Goal: Information Seeking & Learning: Learn about a topic

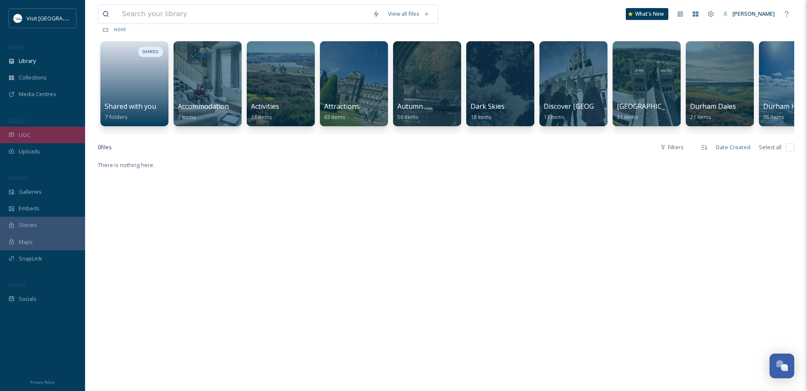
scroll to position [170, 0]
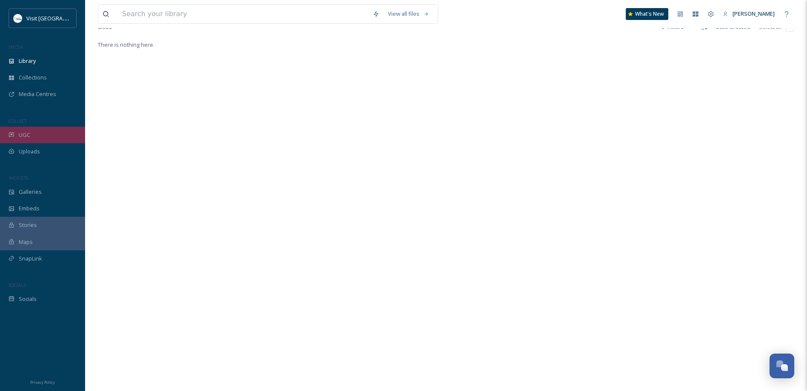
click at [46, 129] on div "UGC" at bounding box center [42, 135] width 85 height 17
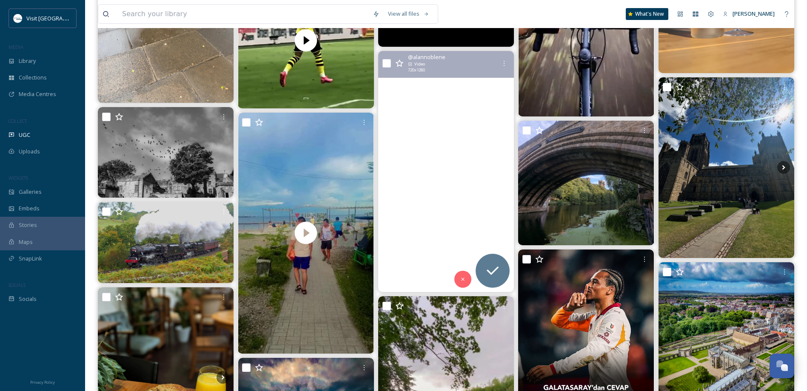
scroll to position [979, 0]
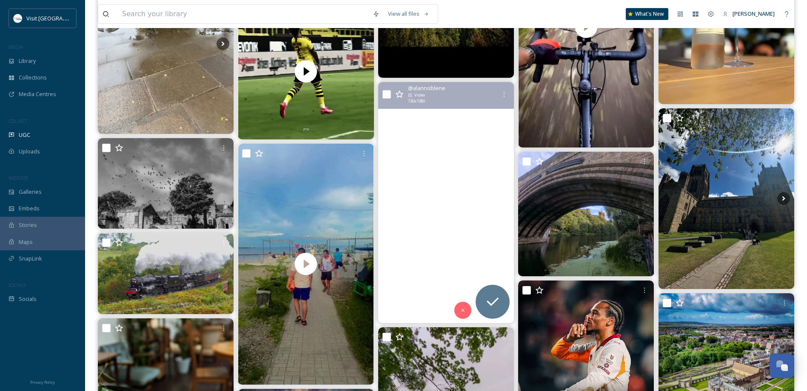
click at [462, 209] on video "Ladies and Gentlemen, Durham Cathedral #djimini4pro #durhamcathedral #durham #m…" at bounding box center [446, 202] width 136 height 241
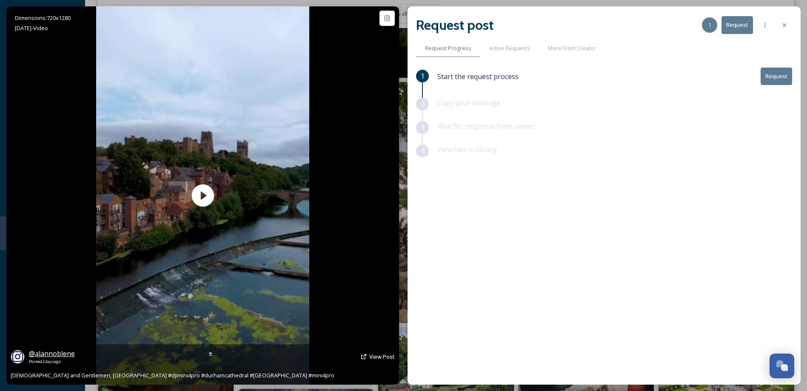
click at [56, 351] on span "@ alannoblene" at bounding box center [52, 353] width 46 height 9
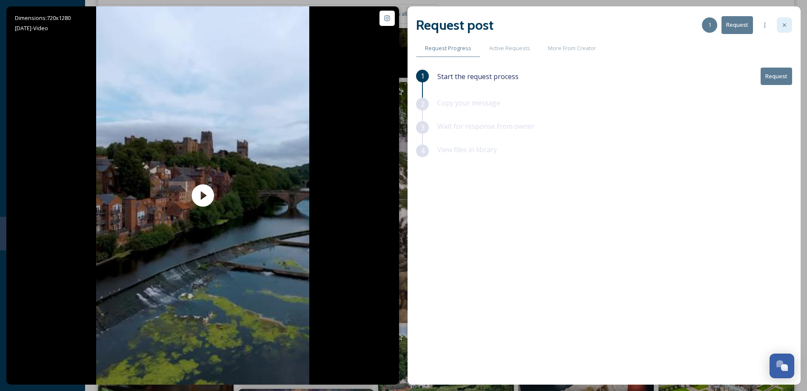
click at [782, 20] on div at bounding box center [784, 24] width 15 height 15
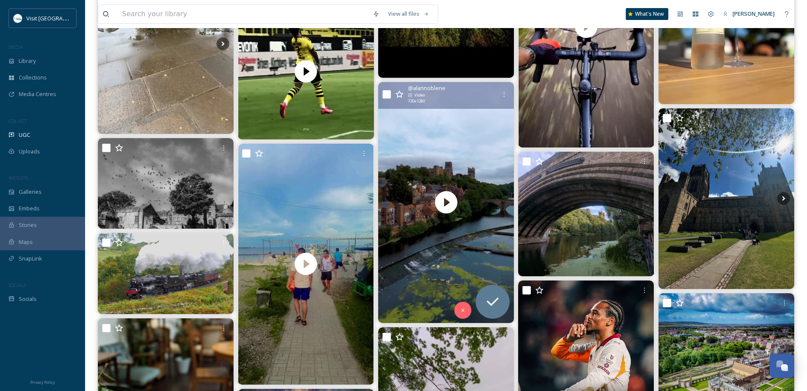
click at [399, 93] on icon at bounding box center [399, 94] width 9 height 9
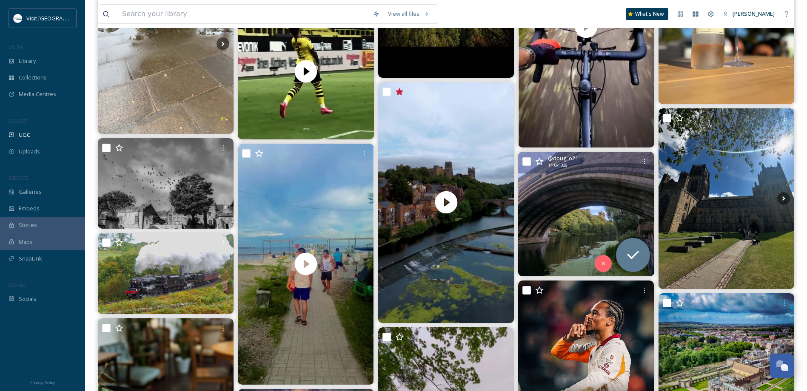
click at [555, 240] on img at bounding box center [586, 214] width 136 height 125
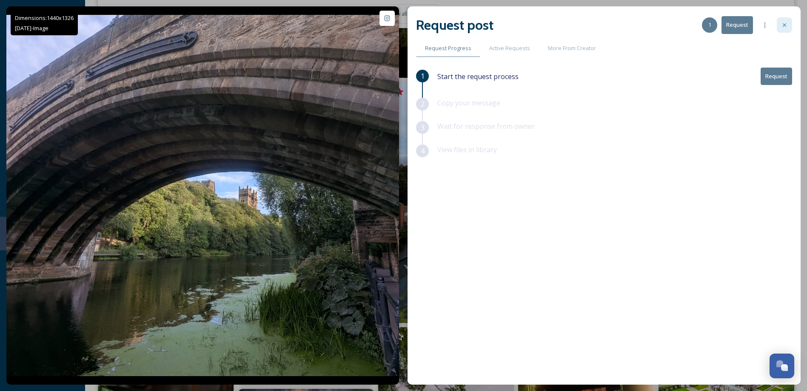
click at [786, 23] on icon at bounding box center [784, 25] width 7 height 7
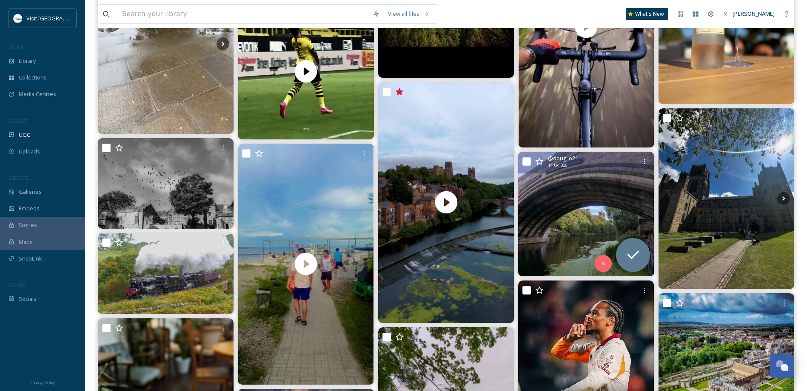
click at [536, 161] on icon at bounding box center [539, 161] width 9 height 9
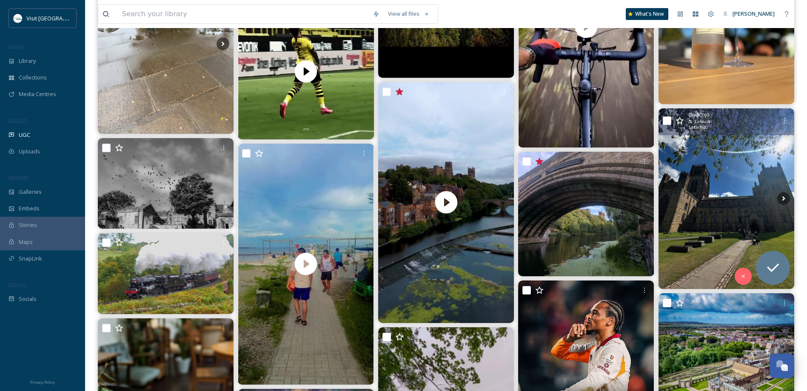
click at [719, 160] on img at bounding box center [727, 199] width 136 height 181
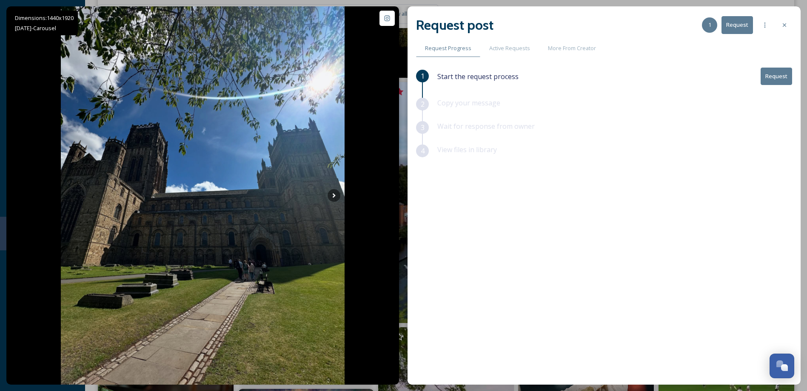
click at [779, 23] on div at bounding box center [784, 24] width 15 height 15
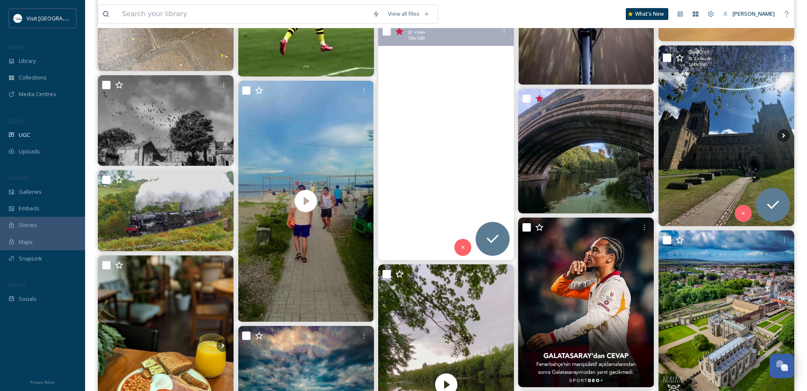
scroll to position [1191, 0]
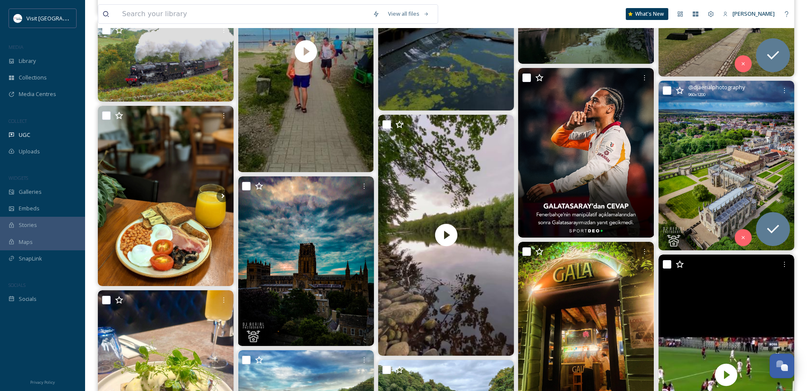
click at [691, 146] on img at bounding box center [727, 166] width 136 height 170
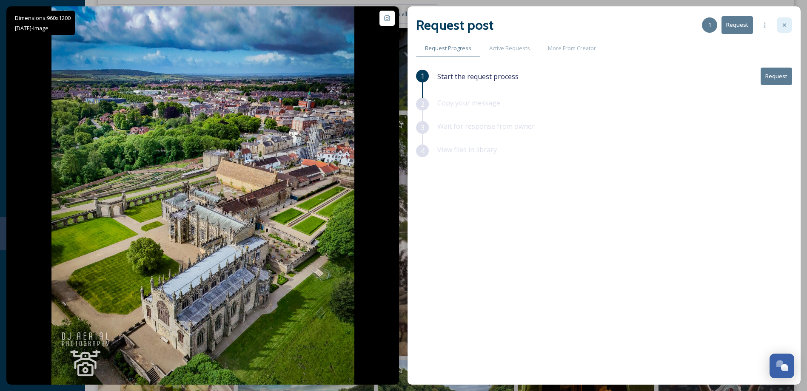
click at [788, 30] on div at bounding box center [784, 24] width 15 height 15
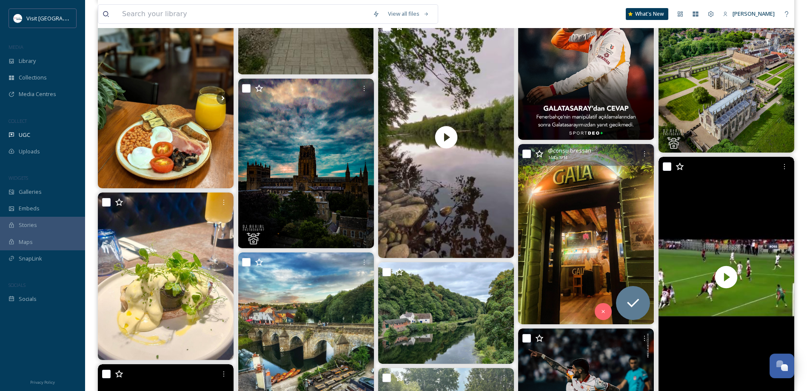
scroll to position [1319, 0]
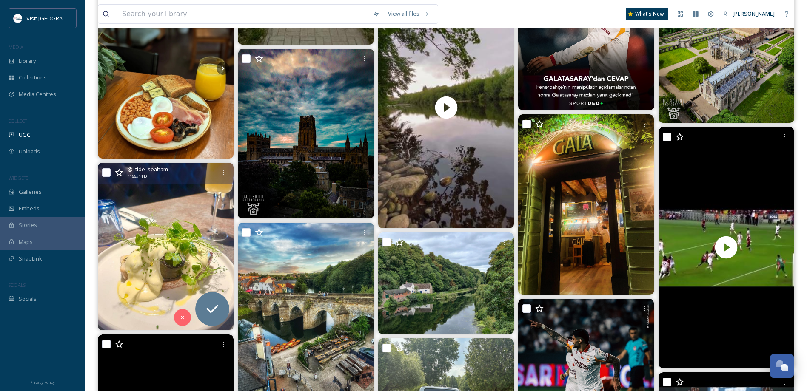
click at [130, 225] on img at bounding box center [166, 247] width 136 height 168
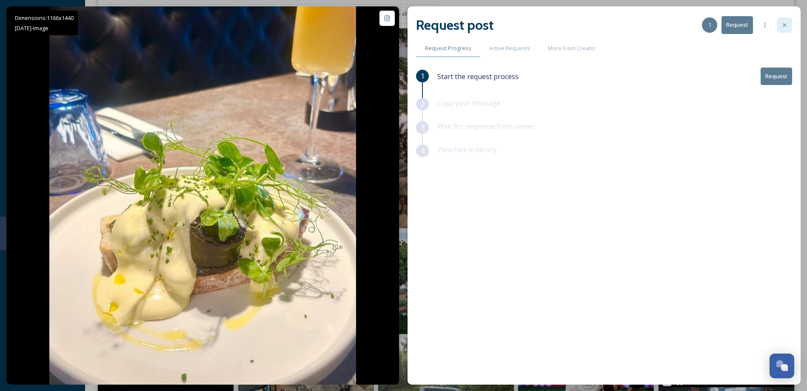
click at [786, 29] on div at bounding box center [784, 24] width 15 height 15
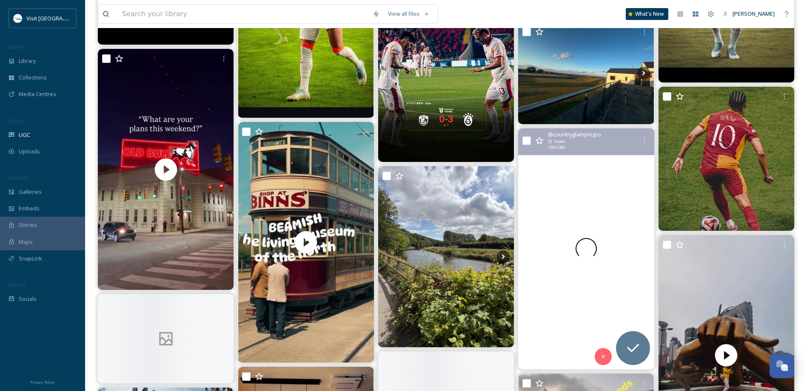
scroll to position [1872, 0]
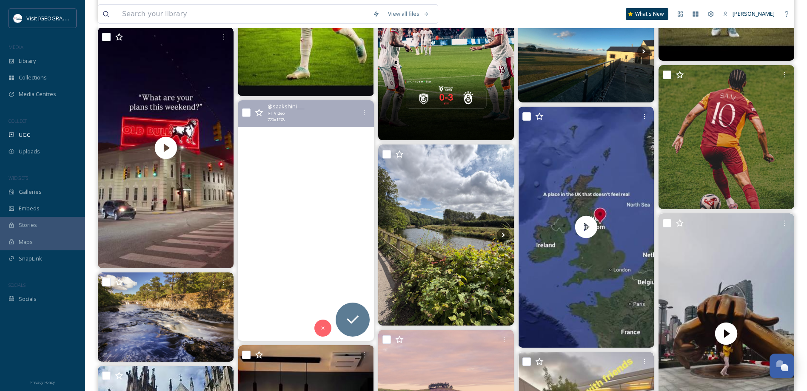
click at [294, 162] on video "Stepping back in time at beamish_museum \a\a#beamish #beamishmuseum #countydurh…" at bounding box center [306, 220] width 136 height 241
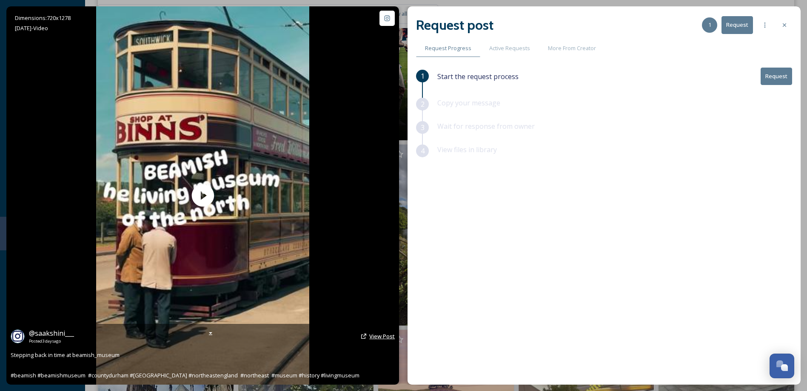
click at [371, 333] on span "View Post" at bounding box center [382, 337] width 26 height 8
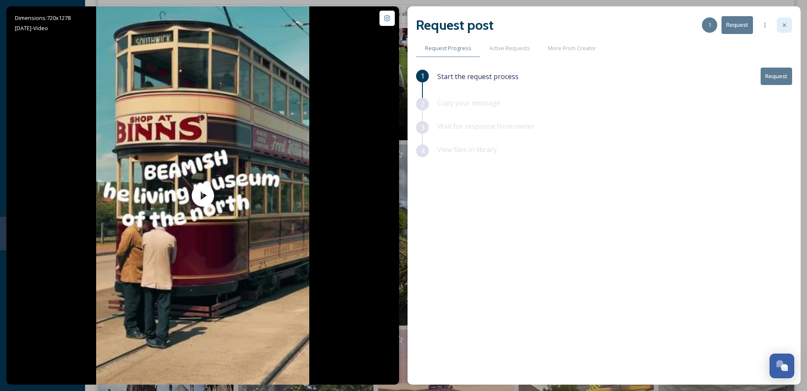
click at [783, 21] on div at bounding box center [784, 24] width 15 height 15
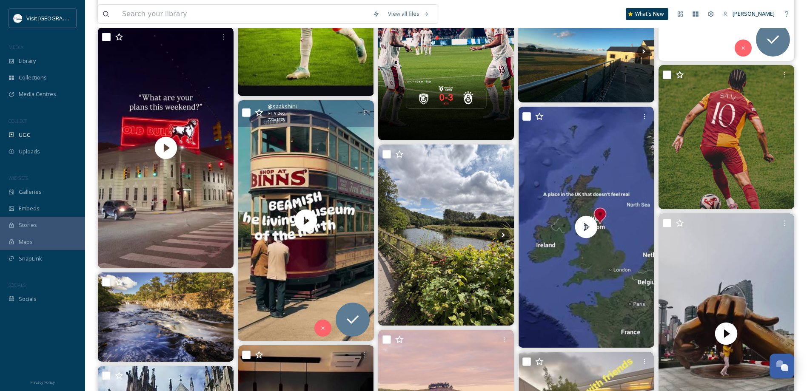
click at [257, 113] on icon at bounding box center [259, 113] width 8 height 8
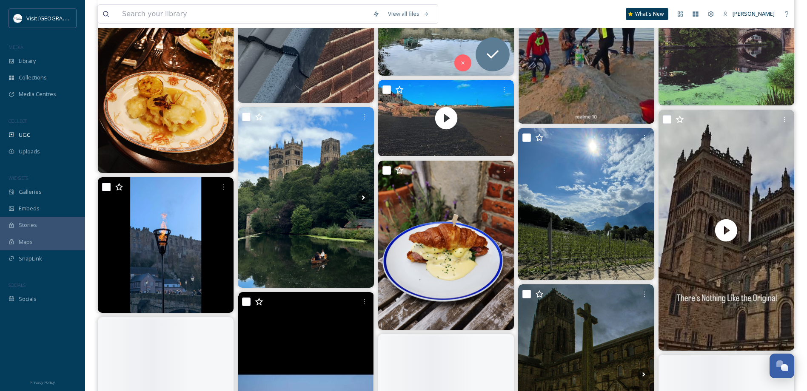
scroll to position [4936, 0]
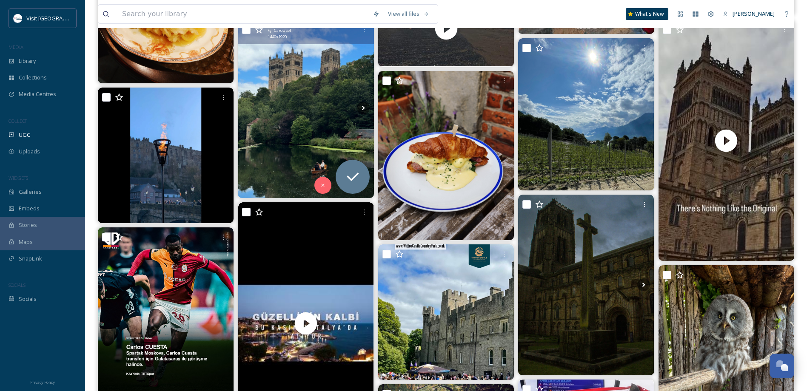
click at [274, 97] on img at bounding box center [306, 107] width 136 height 181
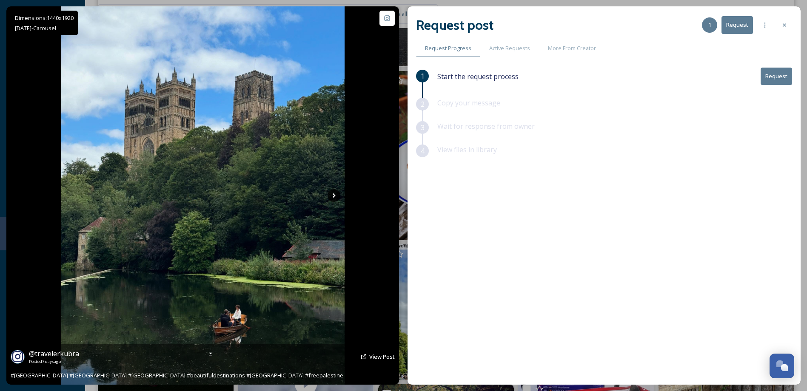
click at [334, 196] on icon at bounding box center [334, 195] width 13 height 13
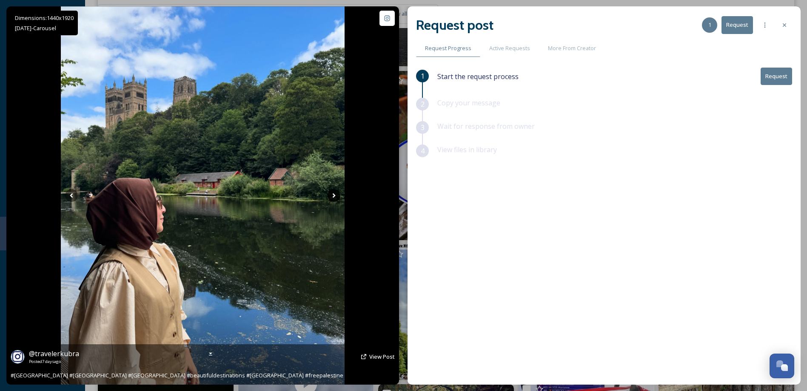
click at [334, 196] on icon at bounding box center [334, 196] width 3 height 5
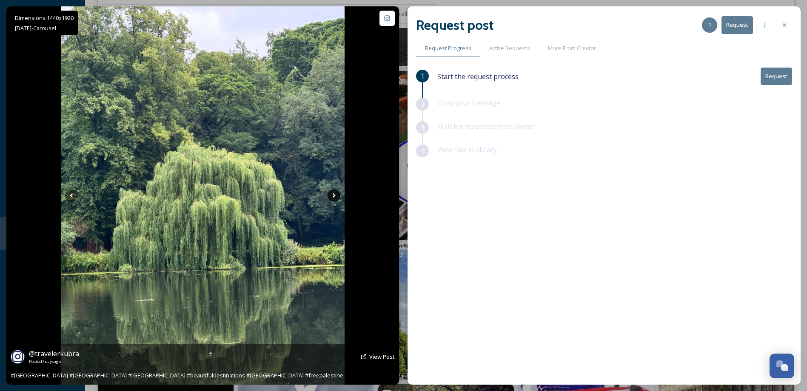
click at [334, 196] on icon at bounding box center [334, 196] width 3 height 5
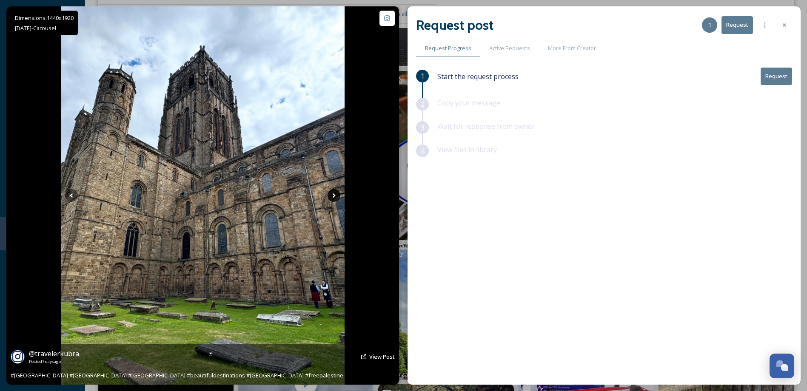
click at [334, 196] on icon at bounding box center [334, 196] width 3 height 5
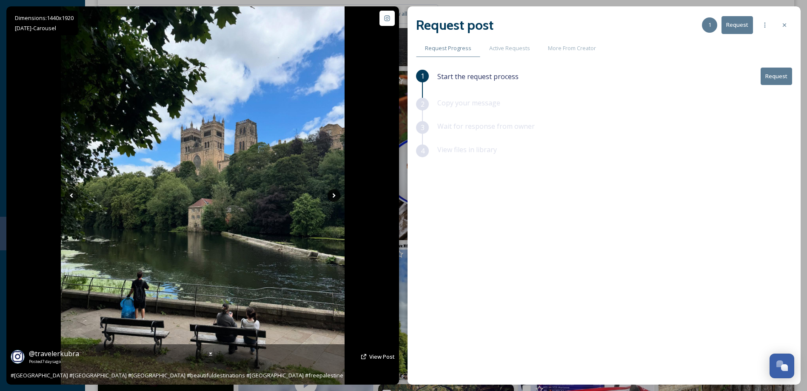
click at [334, 196] on icon at bounding box center [334, 196] width 3 height 5
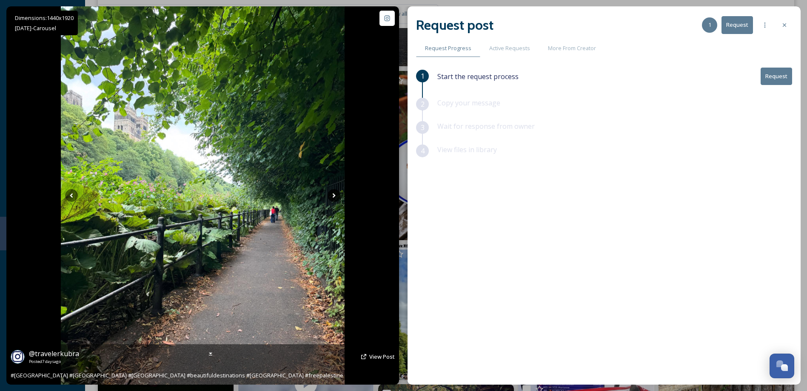
click at [334, 196] on icon at bounding box center [334, 196] width 3 height 5
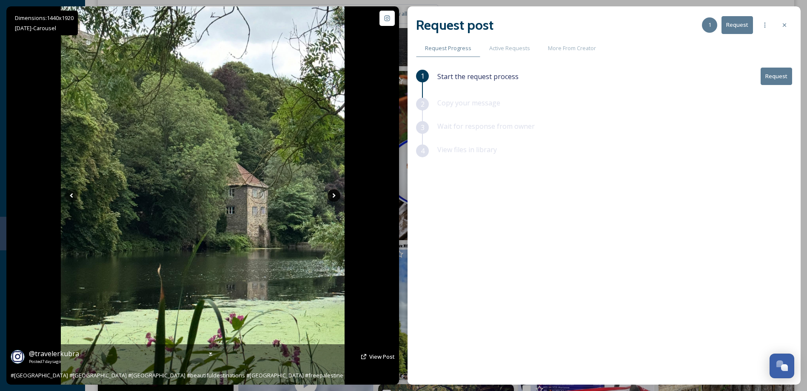
click at [334, 196] on icon at bounding box center [334, 196] width 3 height 5
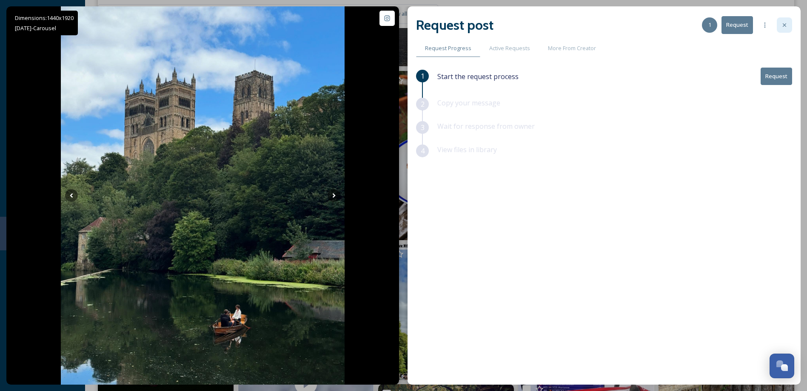
click at [785, 27] on icon at bounding box center [784, 25] width 7 height 7
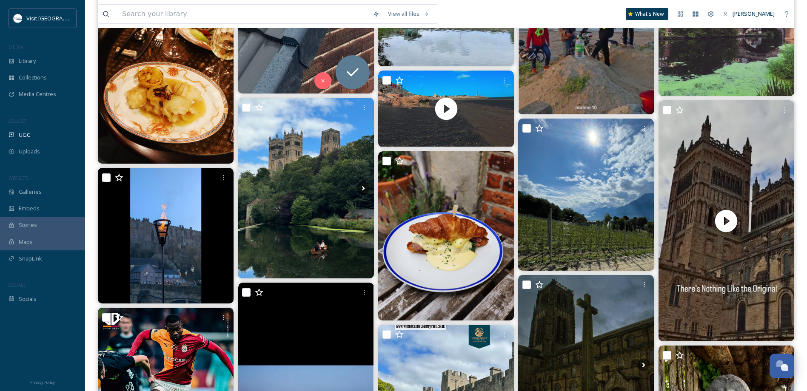
scroll to position [4851, 0]
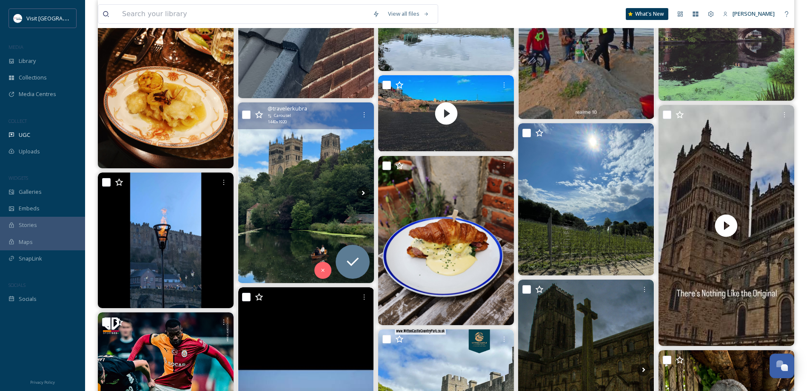
click at [259, 114] on icon at bounding box center [259, 115] width 9 height 9
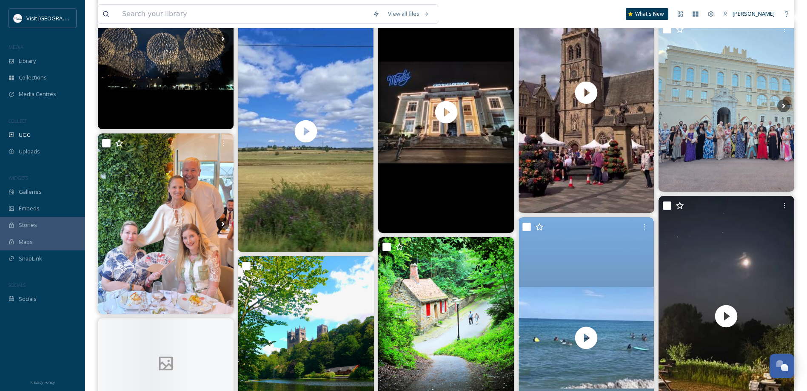
scroll to position [6170, 0]
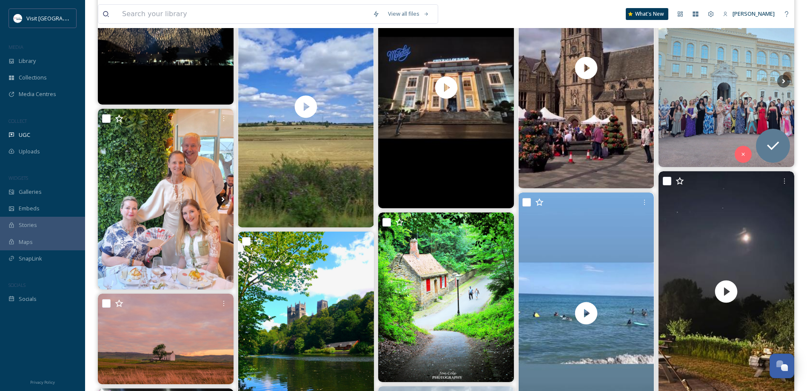
click at [689, 112] on img at bounding box center [727, 81] width 136 height 172
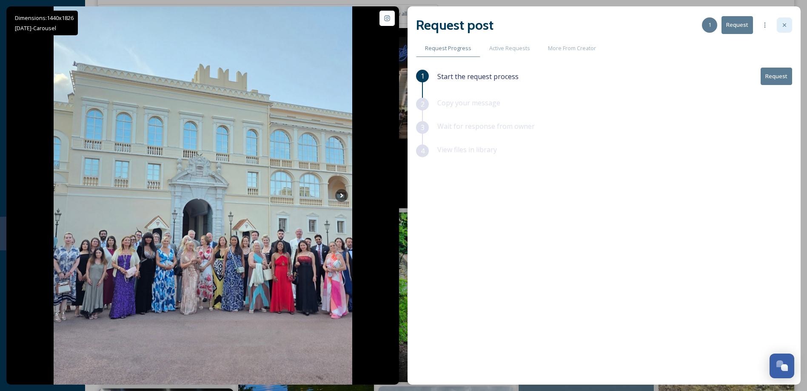
click at [779, 23] on div at bounding box center [784, 24] width 15 height 15
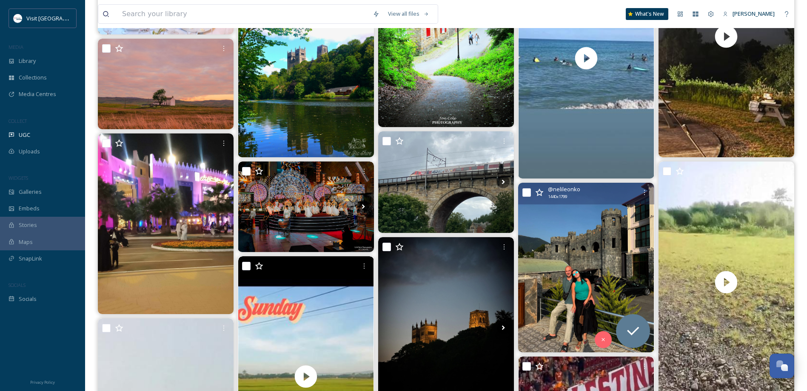
scroll to position [6638, 0]
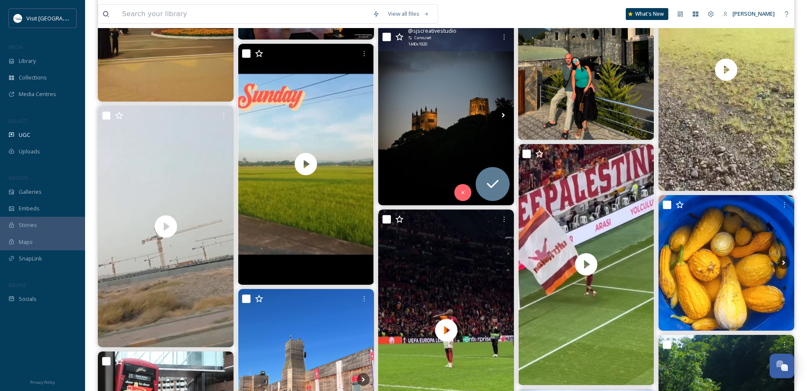
click at [478, 104] on img at bounding box center [446, 115] width 136 height 181
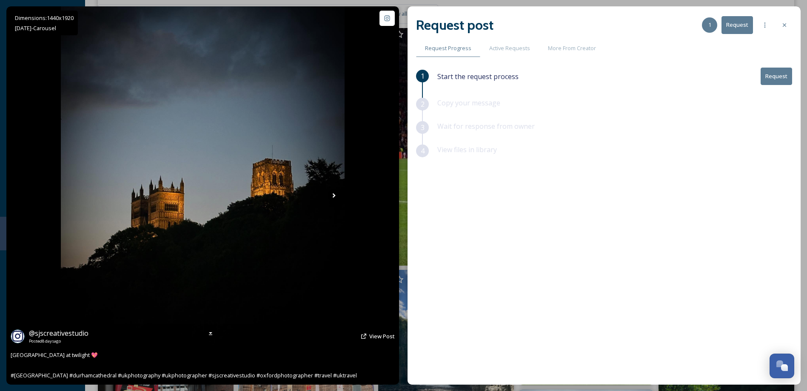
click at [330, 200] on icon at bounding box center [334, 195] width 13 height 13
click at [335, 193] on icon at bounding box center [334, 195] width 13 height 13
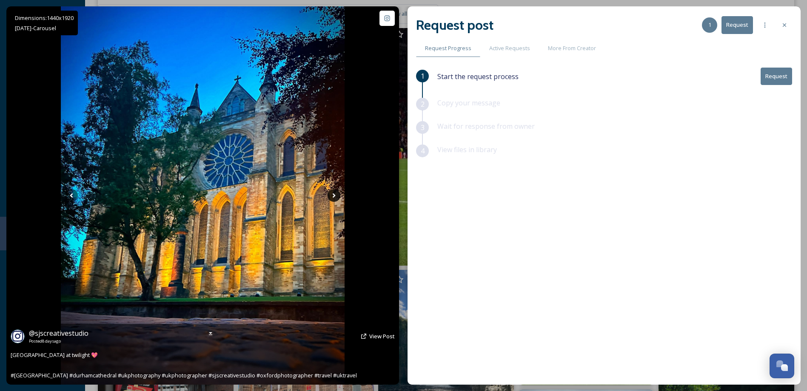
click at [335, 193] on icon at bounding box center [334, 195] width 13 height 13
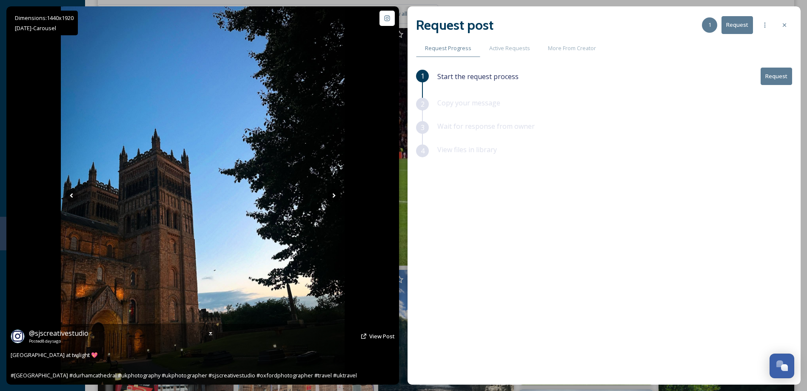
click at [335, 193] on icon at bounding box center [334, 195] width 13 height 13
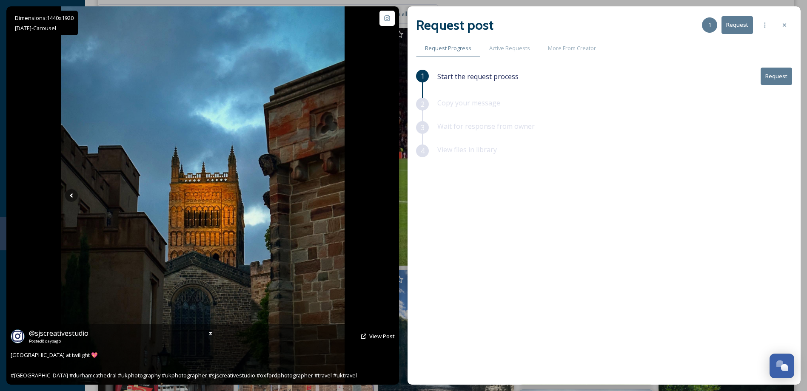
click at [335, 193] on icon at bounding box center [334, 195] width 13 height 13
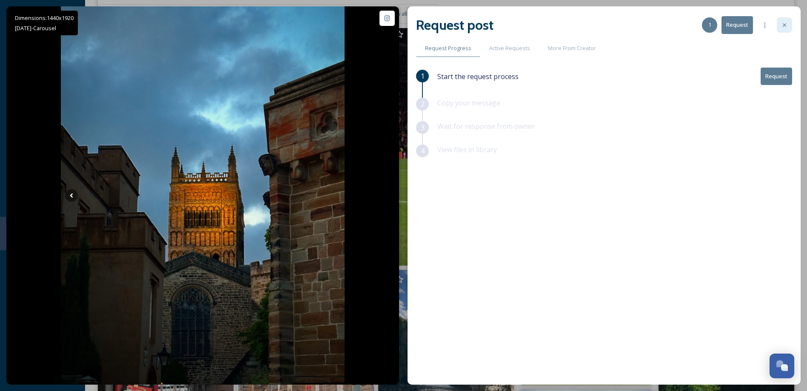
click at [781, 21] on div at bounding box center [784, 24] width 15 height 15
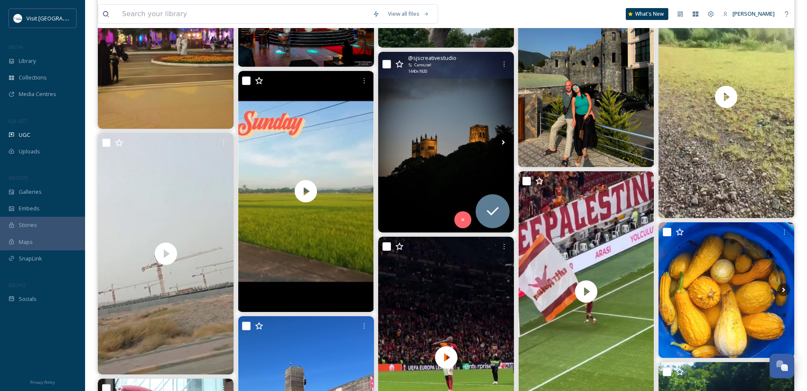
scroll to position [6596, 0]
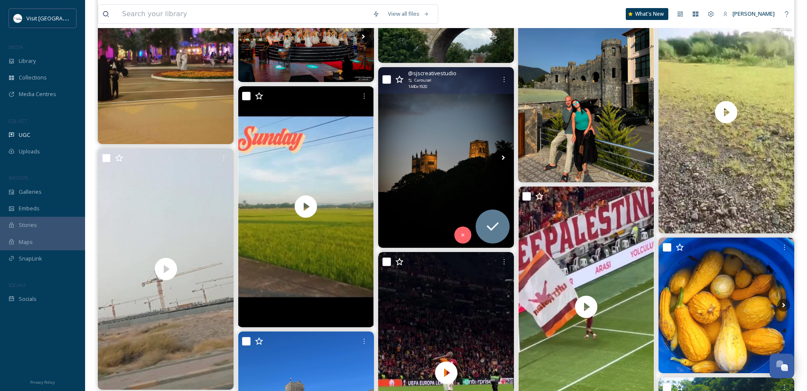
click at [397, 78] on icon at bounding box center [399, 79] width 9 height 9
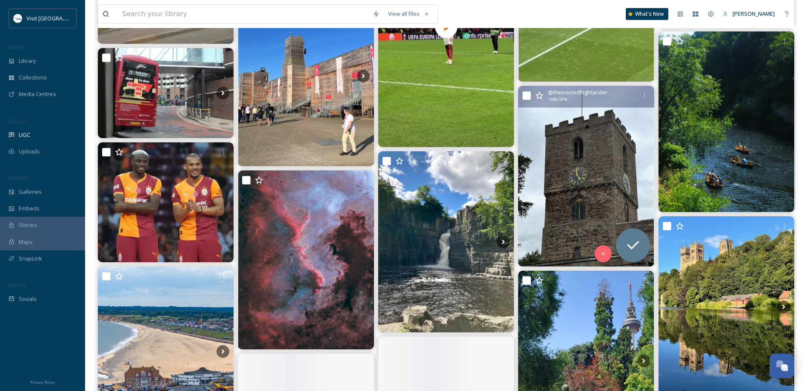
scroll to position [7021, 0]
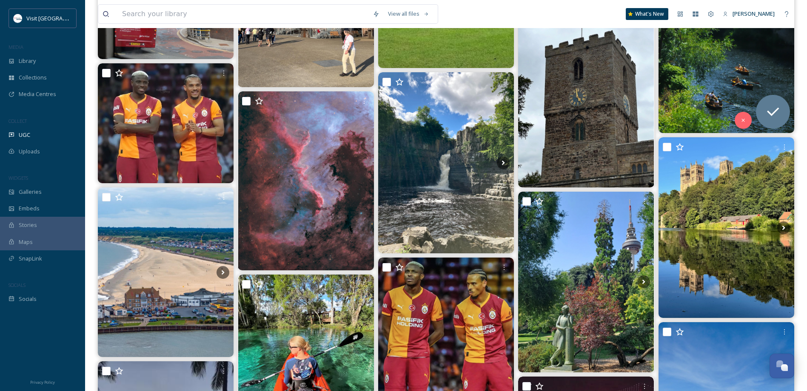
click at [731, 91] on img at bounding box center [727, 42] width 136 height 181
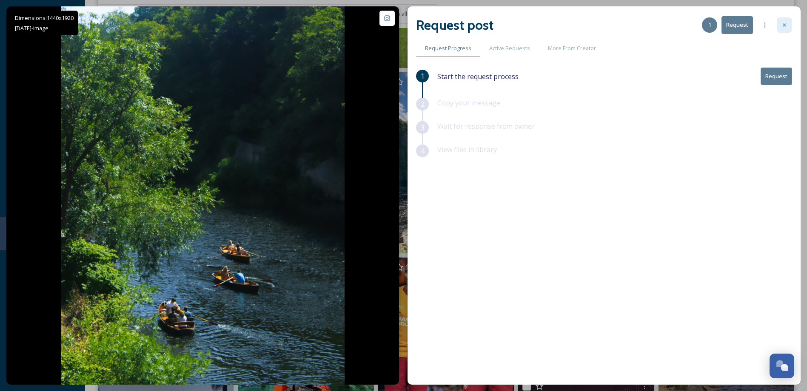
click at [782, 26] on icon at bounding box center [784, 25] width 7 height 7
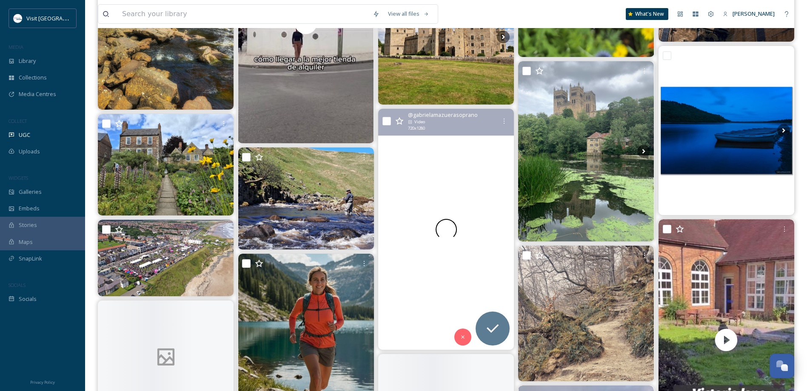
scroll to position [10170, 0]
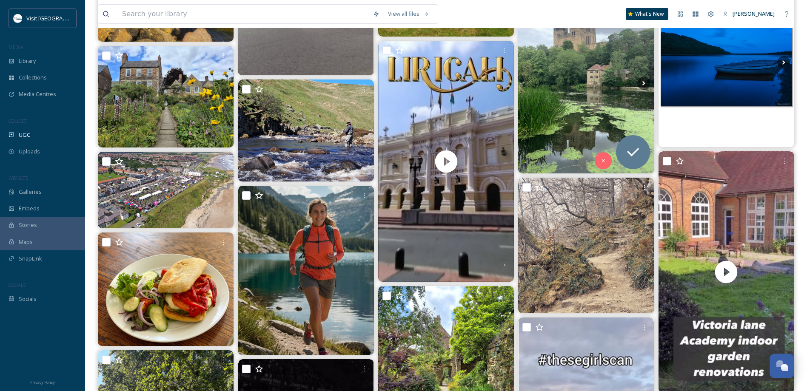
click at [555, 89] on img at bounding box center [586, 83] width 136 height 180
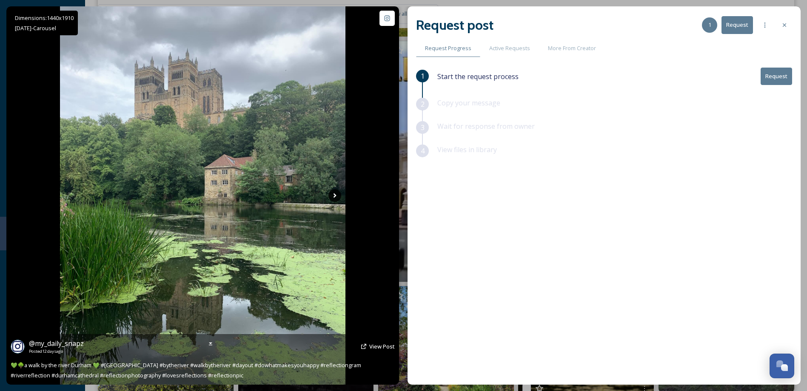
click at [334, 195] on icon at bounding box center [335, 195] width 13 height 13
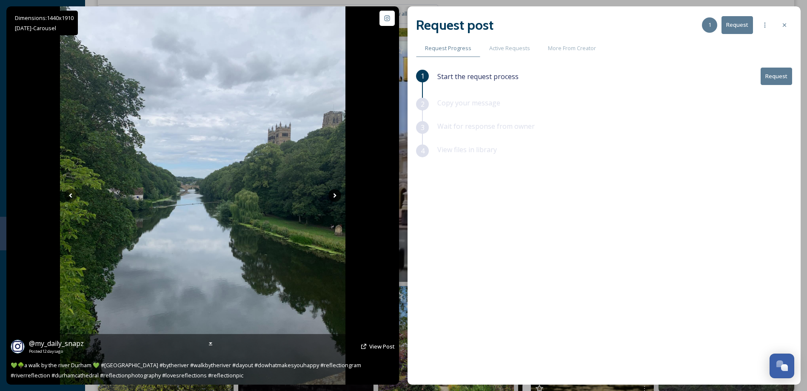
click at [334, 195] on icon at bounding box center [335, 195] width 13 height 13
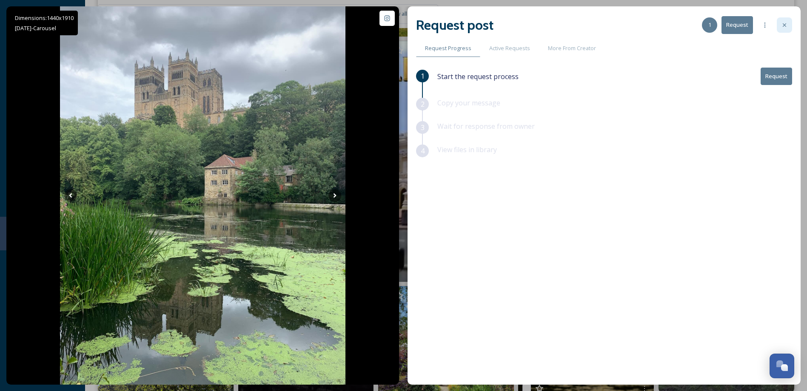
click at [790, 18] on div at bounding box center [784, 24] width 15 height 15
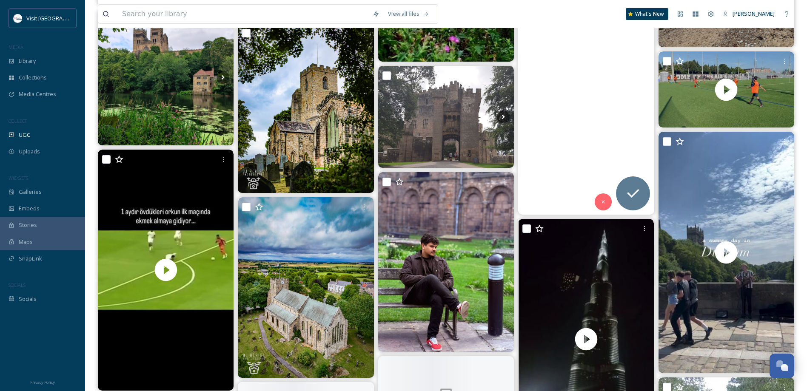
scroll to position [12511, 0]
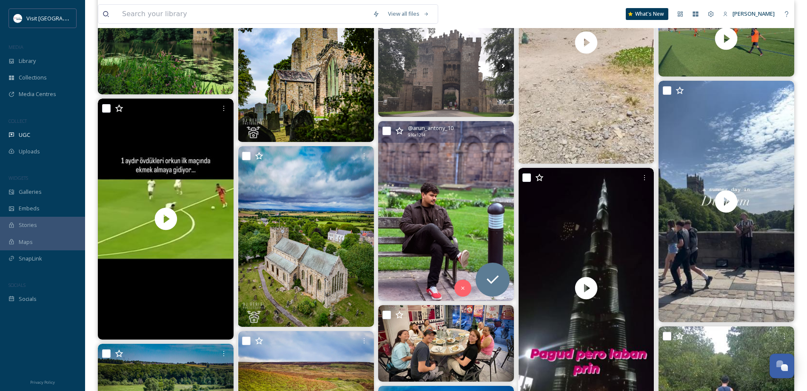
click at [408, 159] on img at bounding box center [446, 211] width 136 height 180
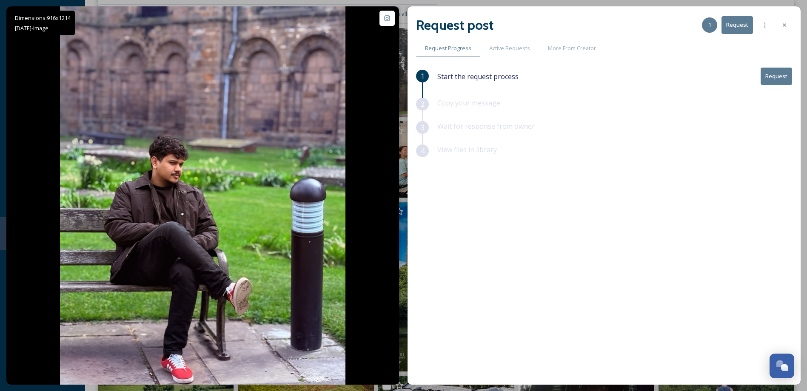
click at [783, 25] on icon at bounding box center [784, 25] width 7 height 7
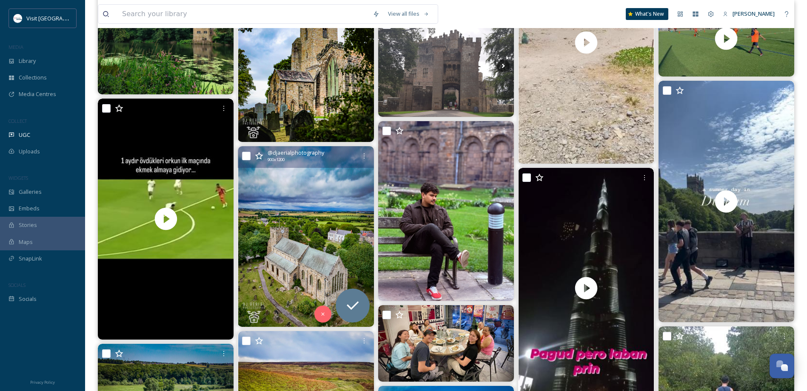
click at [321, 213] on img at bounding box center [306, 236] width 136 height 181
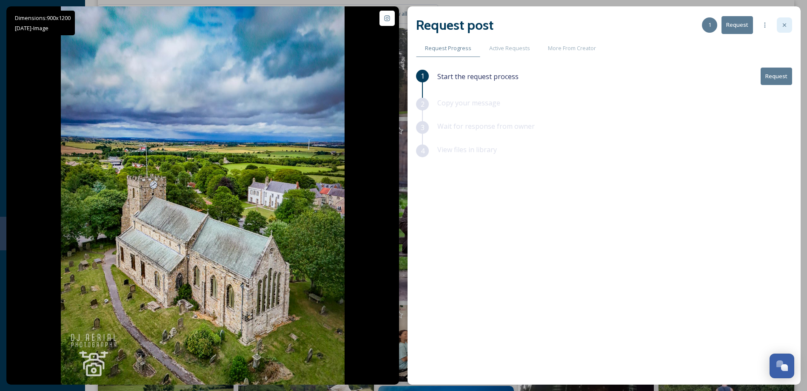
click at [787, 25] on icon at bounding box center [784, 25] width 7 height 7
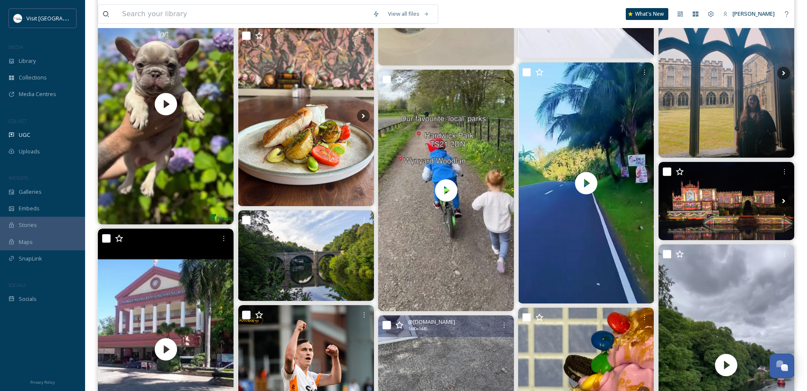
scroll to position [14298, 0]
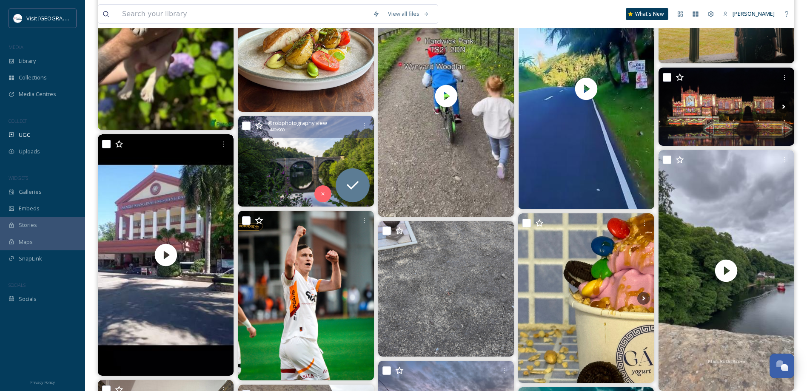
click at [298, 180] on img at bounding box center [306, 161] width 136 height 91
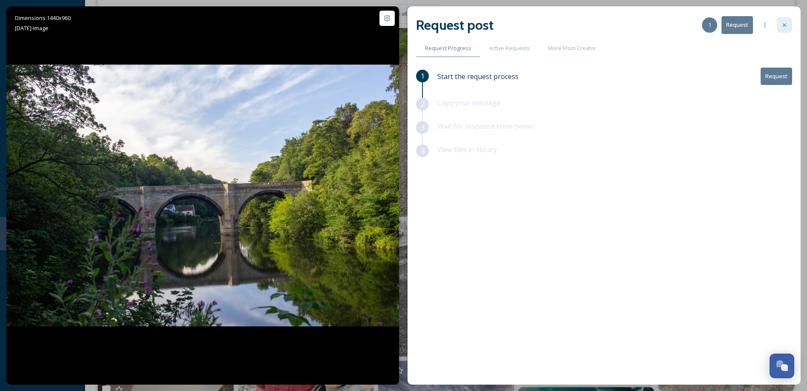
click at [785, 25] on icon at bounding box center [784, 24] width 3 height 3
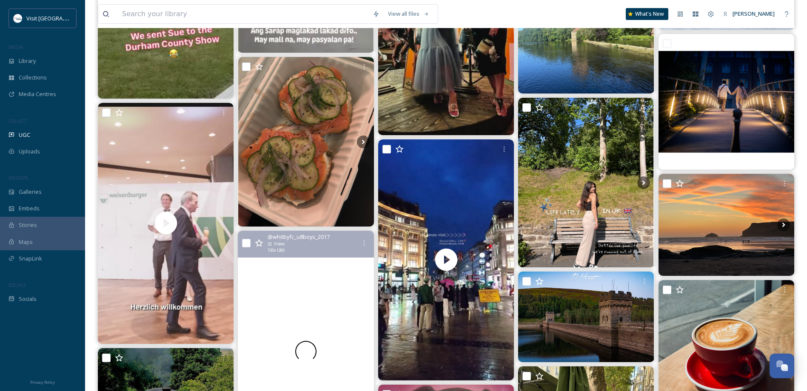
scroll to position [16723, 0]
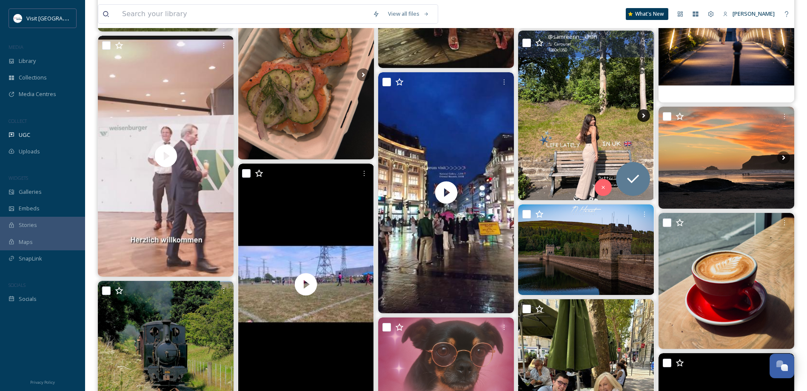
click at [640, 119] on icon at bounding box center [643, 115] width 13 height 13
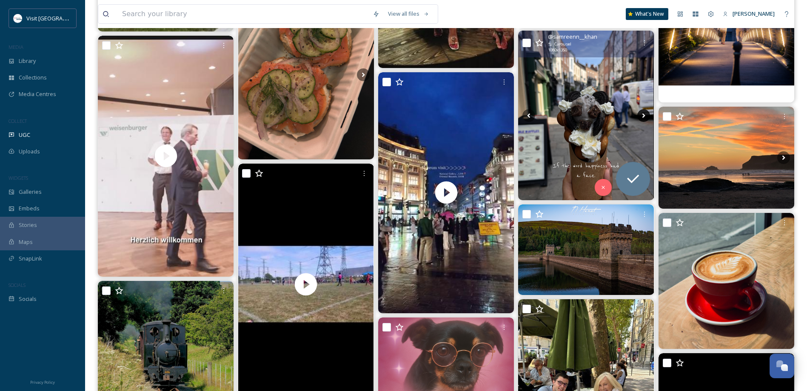
click at [640, 119] on icon at bounding box center [643, 115] width 13 height 13
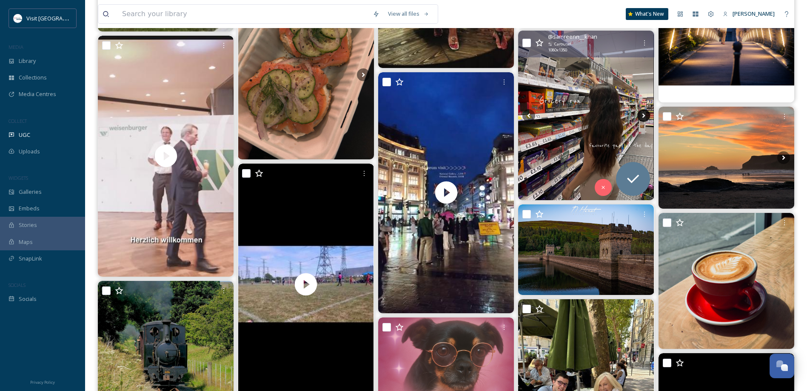
click at [640, 119] on icon at bounding box center [643, 115] width 13 height 13
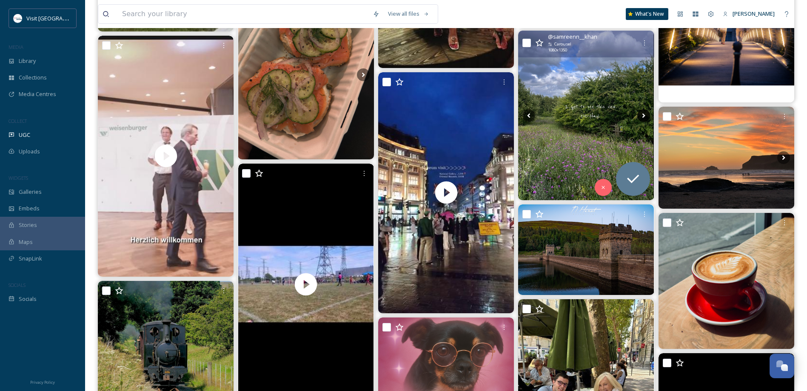
click at [640, 119] on icon at bounding box center [643, 115] width 13 height 13
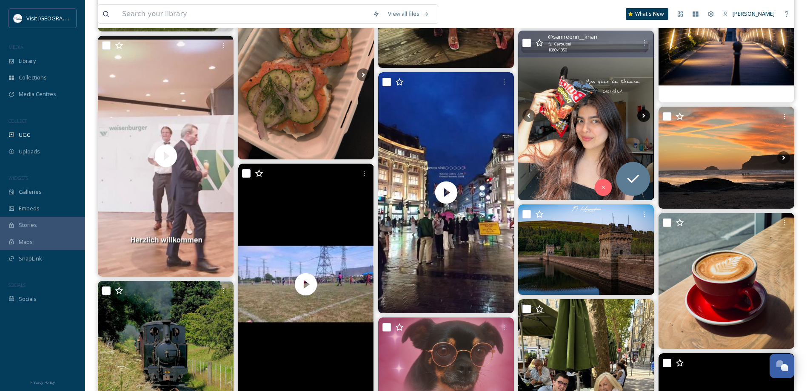
click at [640, 119] on icon at bounding box center [643, 115] width 13 height 13
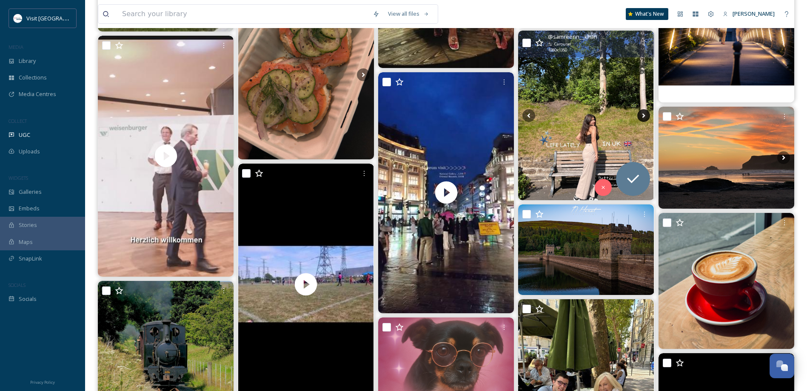
click at [640, 119] on icon at bounding box center [643, 115] width 13 height 13
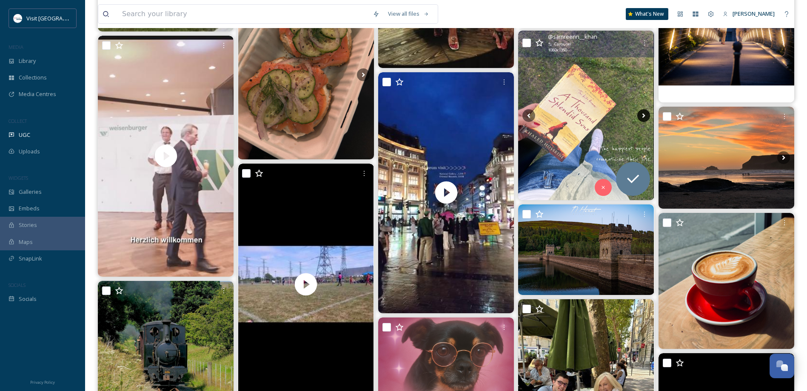
click at [640, 119] on icon at bounding box center [643, 115] width 13 height 13
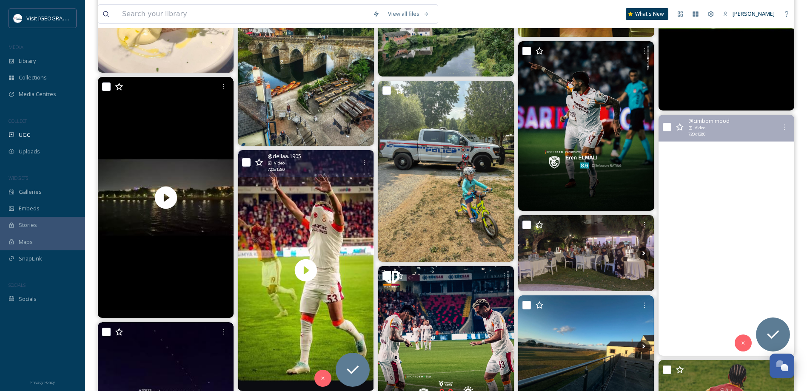
scroll to position [1449, 0]
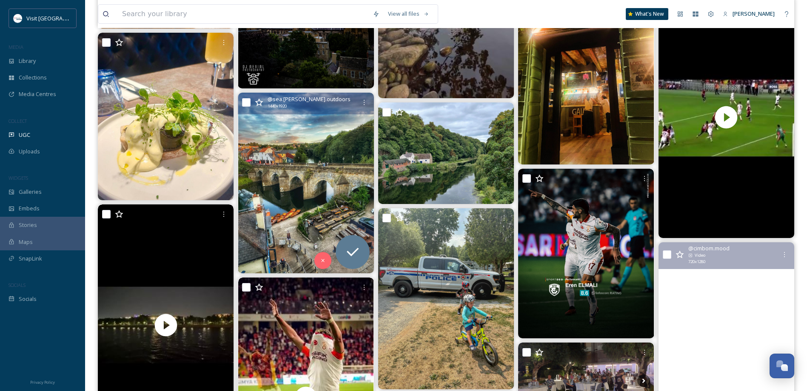
click at [330, 164] on img at bounding box center [306, 183] width 136 height 181
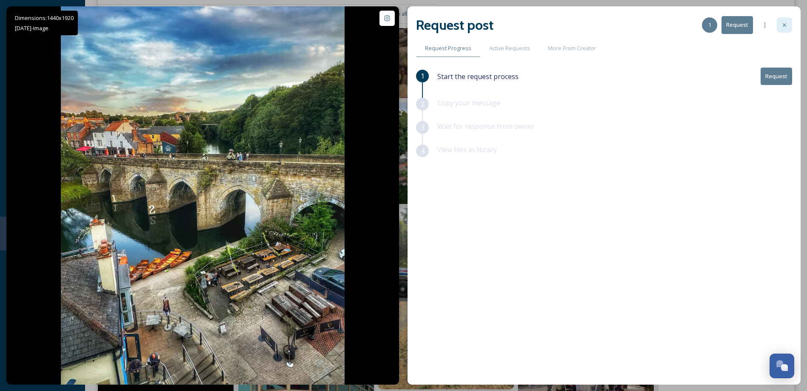
click at [783, 27] on icon at bounding box center [784, 25] width 7 height 7
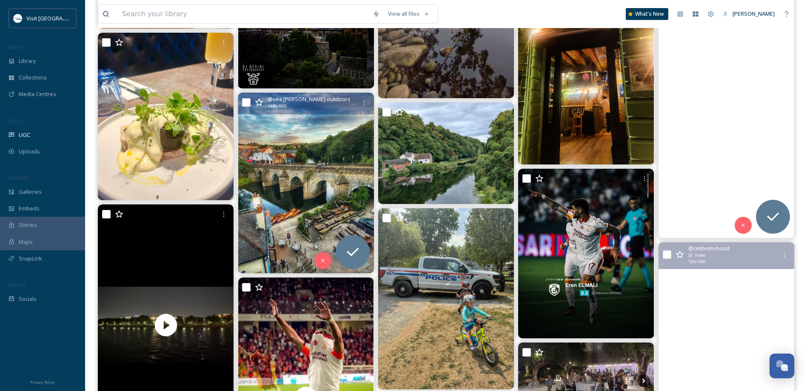
click at [261, 103] on icon at bounding box center [259, 102] width 9 height 9
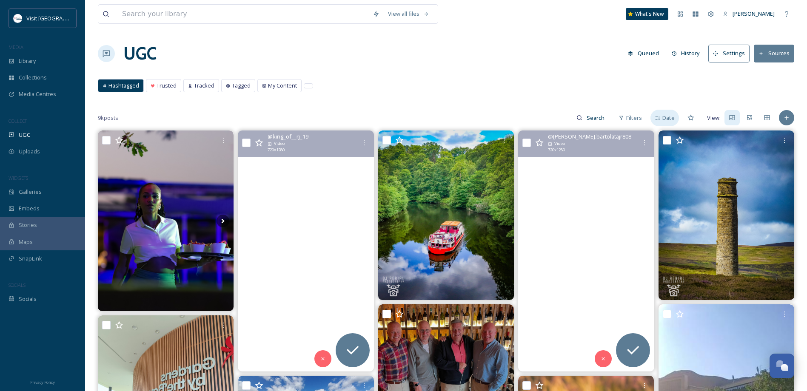
click at [660, 120] on icon at bounding box center [658, 118] width 5 height 4
click at [613, 116] on div "Filters" at bounding box center [628, 118] width 32 height 17
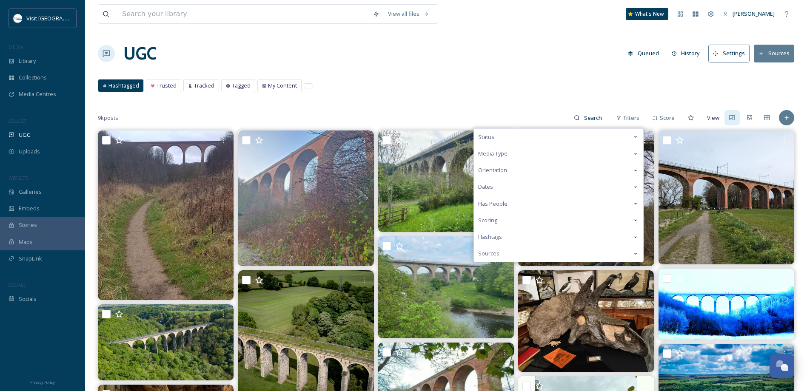
click at [495, 189] on div "Dates" at bounding box center [558, 187] width 169 height 17
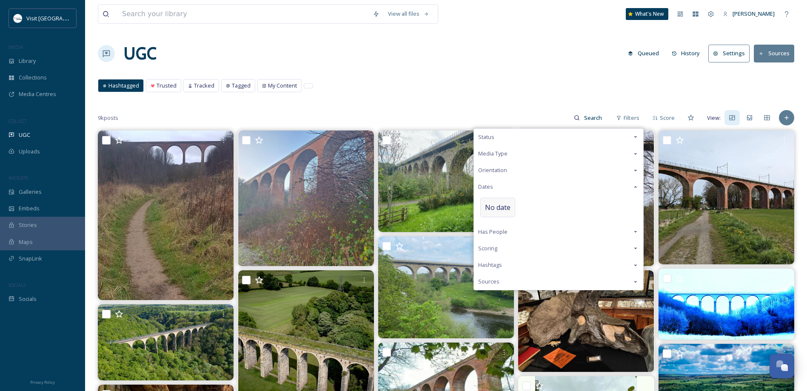
click at [497, 209] on span "No date" at bounding box center [498, 208] width 26 height 10
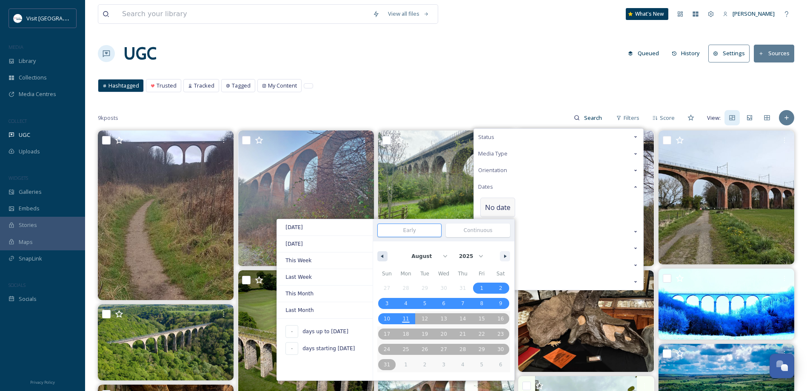
click at [385, 259] on button "button" at bounding box center [382, 256] width 10 height 10
select select "6"
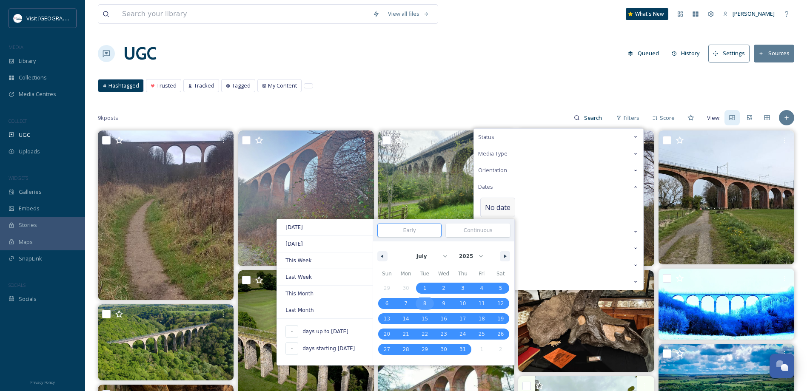
click at [427, 304] on span "8" at bounding box center [424, 303] width 19 height 11
type input "[DATE]"
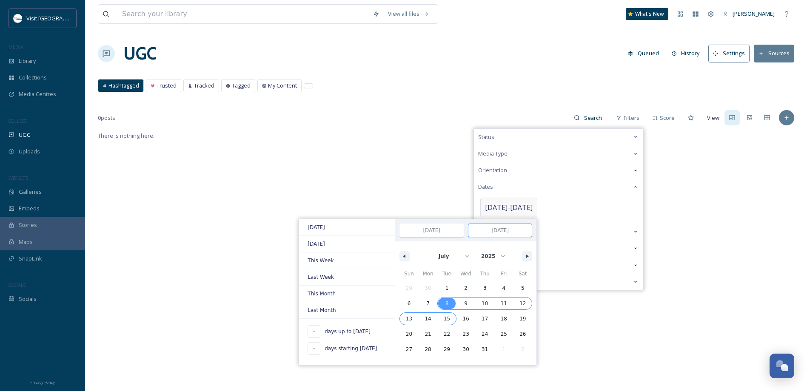
click at [444, 317] on span "15" at bounding box center [447, 318] width 6 height 15
type input "[DATE]"
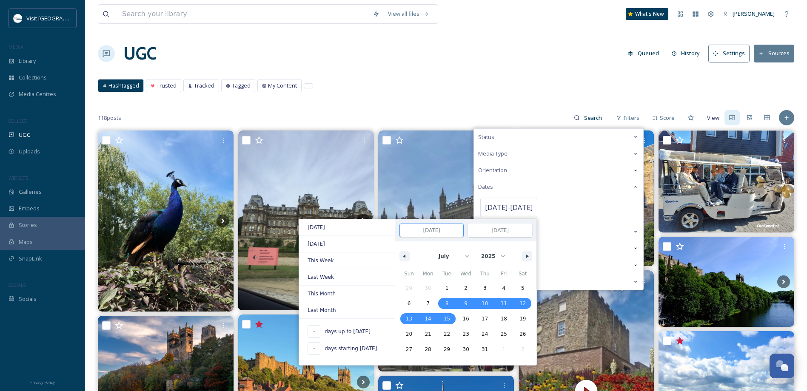
click at [405, 89] on div "Hashtagged Trusted Tracked Tagged My Content Hashtagged Trusted Tracked Tagged …" at bounding box center [446, 87] width 697 height 17
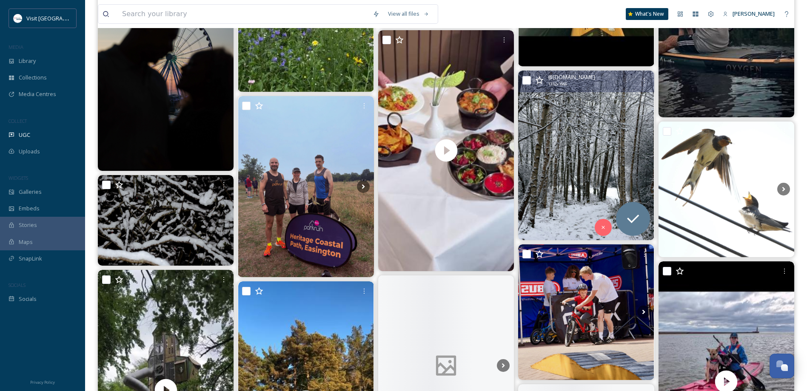
scroll to position [2979, 0]
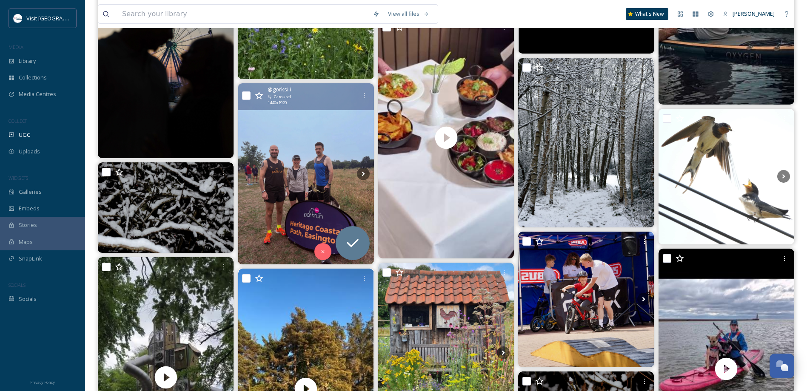
click at [359, 166] on img at bounding box center [306, 173] width 136 height 181
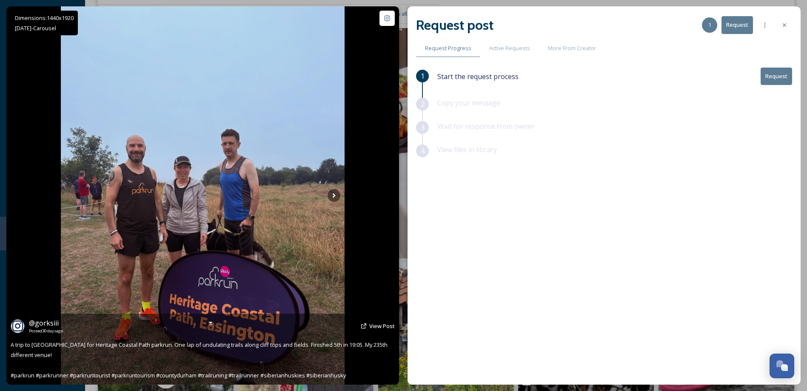
click at [324, 199] on img at bounding box center [203, 195] width 284 height 379
click at [329, 199] on icon at bounding box center [334, 195] width 13 height 13
click at [333, 197] on icon at bounding box center [334, 195] width 13 height 13
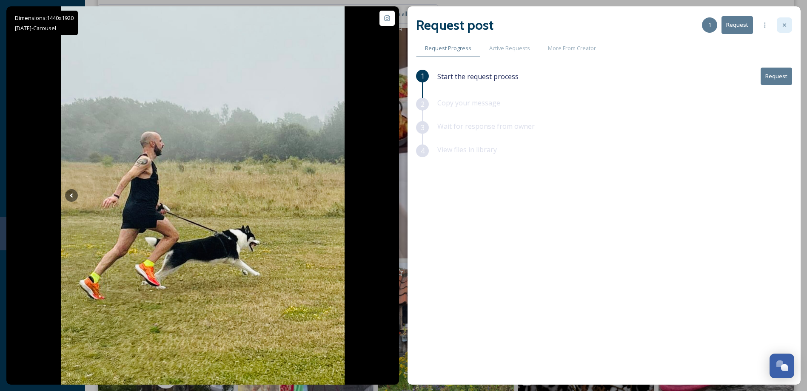
click at [779, 29] on div at bounding box center [784, 24] width 15 height 15
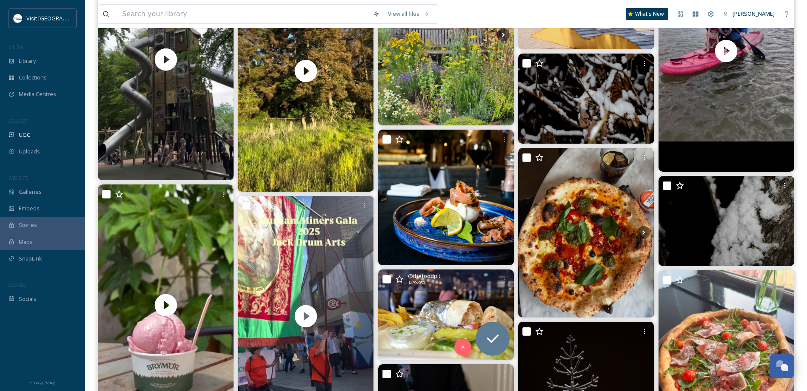
scroll to position [3404, 0]
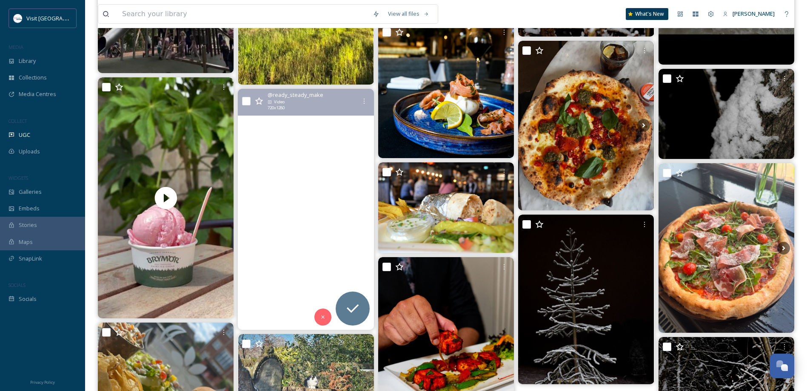
click at [296, 197] on video "On parade at Durham Miners Gala! Celebrating North East Miners and their famili…" at bounding box center [306, 209] width 136 height 241
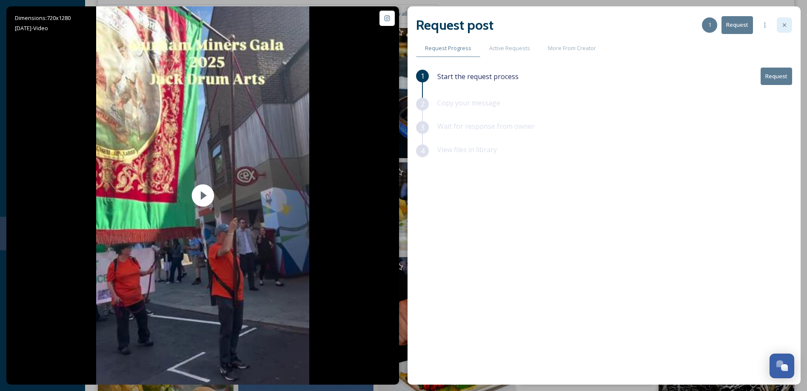
click at [789, 23] on div at bounding box center [784, 24] width 15 height 15
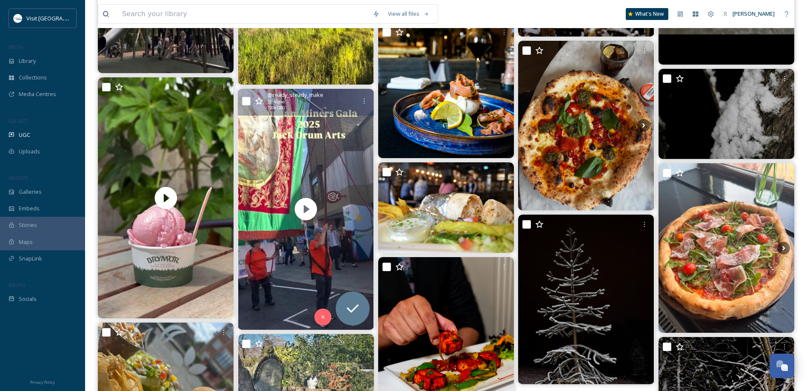
click at [259, 100] on icon at bounding box center [259, 101] width 9 height 9
